Goal: Task Accomplishment & Management: Manage account settings

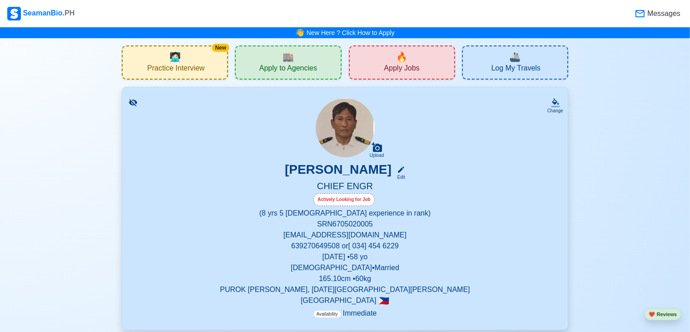
click at [674, 13] on span "Messages" at bounding box center [662, 13] width 35 height 11
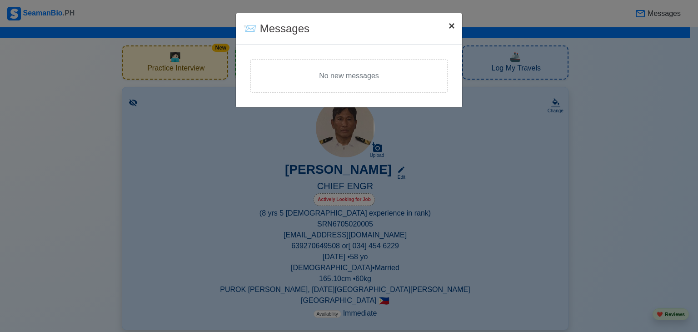
click at [453, 24] on span "×" at bounding box center [451, 26] width 6 height 12
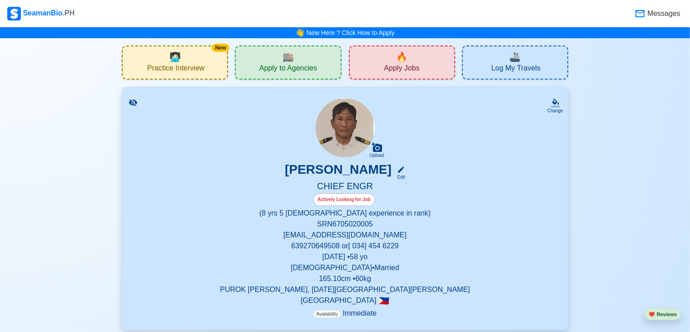
click at [504, 169] on div "[PERSON_NAME] Edit" at bounding box center [345, 171] width 424 height 19
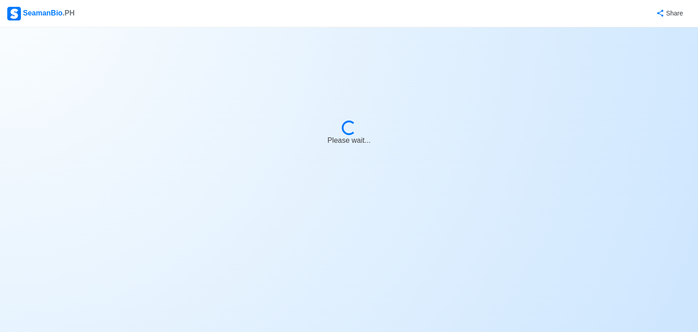
select select "Actively Looking for Job"
select select "Visible for Hiring"
select select "Married"
select select "[DEMOGRAPHIC_DATA]"
select select "PH"
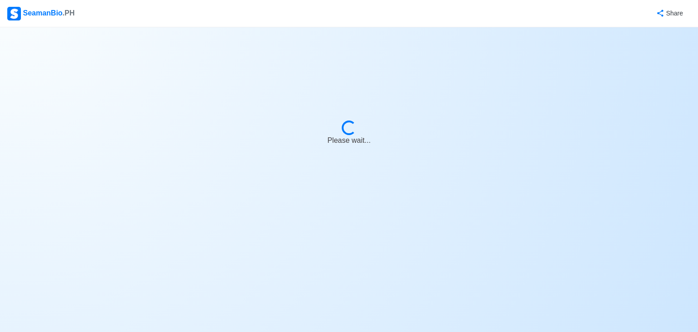
select select "8"
select select "5"
select select "4102416000000"
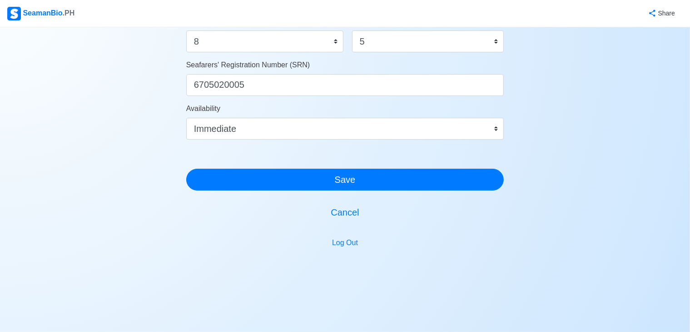
scroll to position [543, 0]
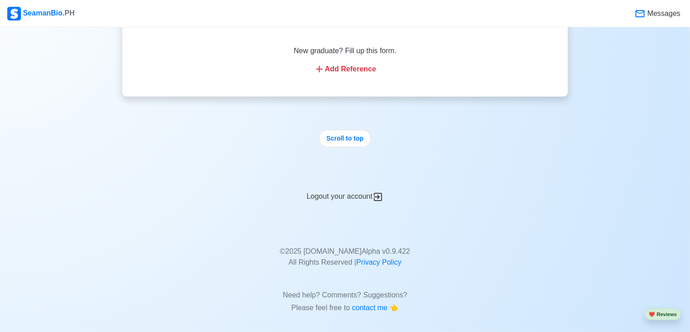
scroll to position [3365, 0]
